Goal: Go to known website: Access a specific website the user already knows

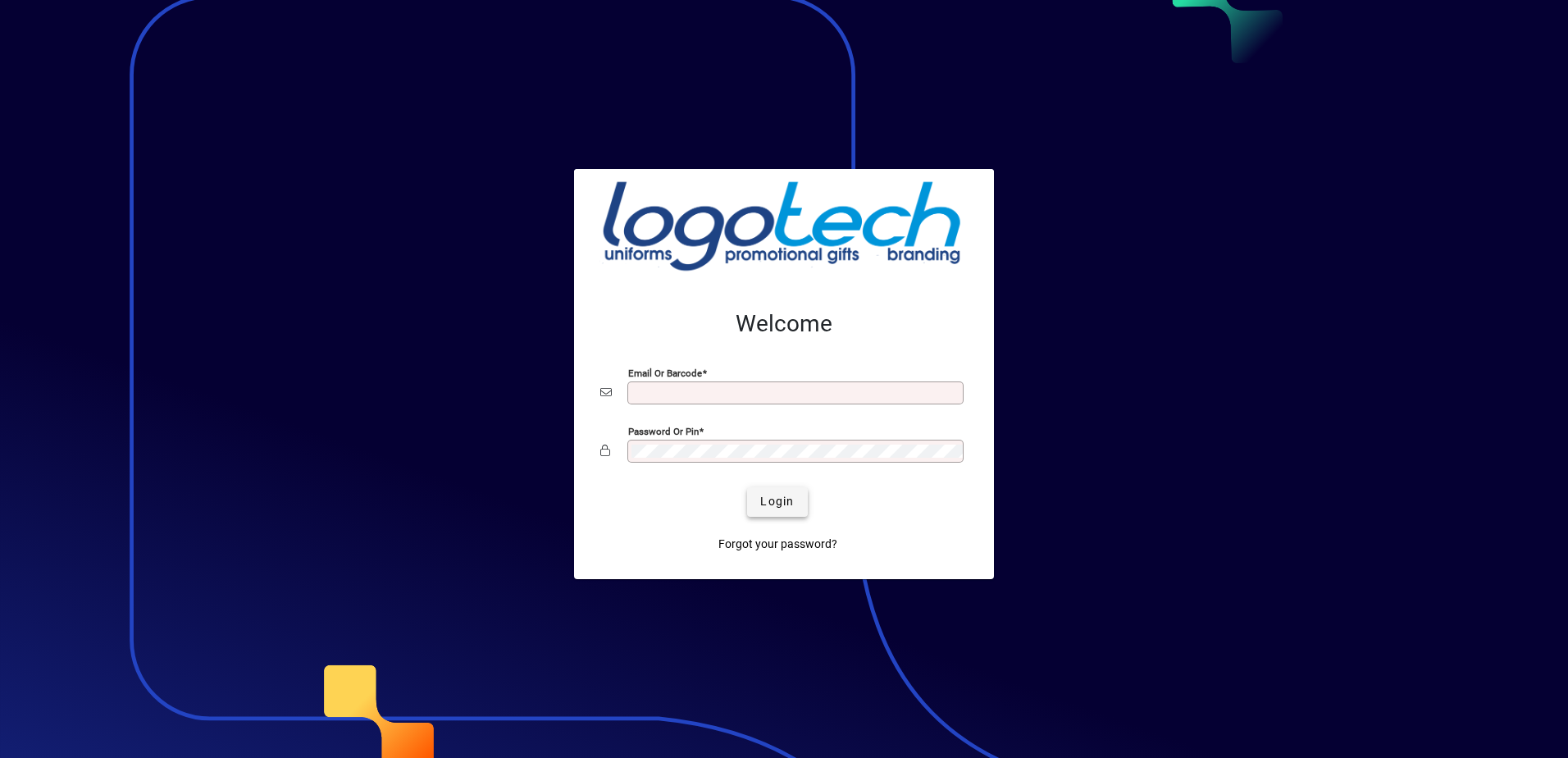
type input "**********"
click at [780, 494] on span "Login" at bounding box center [777, 501] width 34 height 17
